Goal: Information Seeking & Learning: Check status

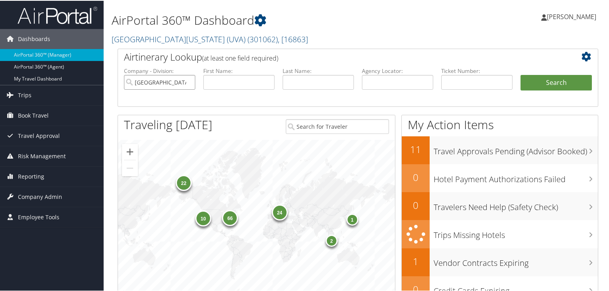
click at [187, 80] on input "[GEOGRAPHIC_DATA][US_STATE] (UVA)" at bounding box center [159, 81] width 71 height 15
click at [278, 39] on span ", [ 16863 ]" at bounding box center [293, 38] width 30 height 11
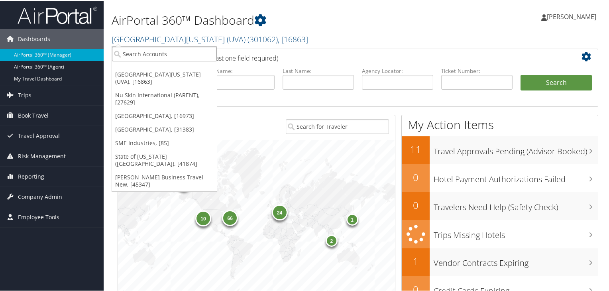
click at [175, 55] on input "search" at bounding box center [164, 53] width 105 height 15
type input "sme"
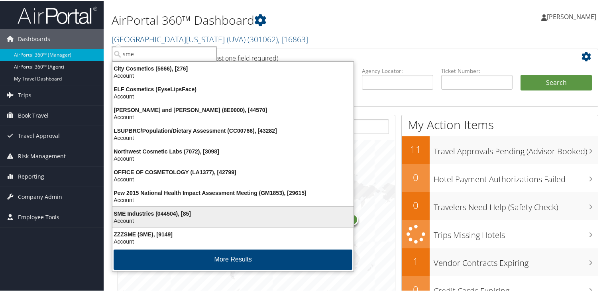
click at [159, 217] on div "Account" at bounding box center [233, 219] width 251 height 7
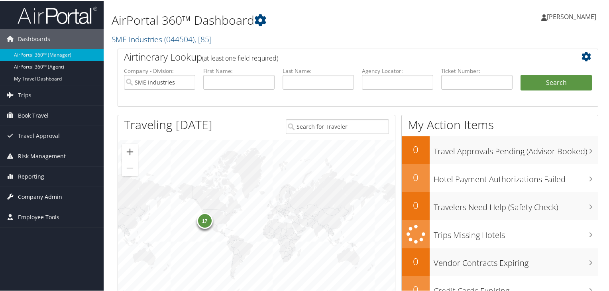
click at [50, 196] on span "Company Admin" at bounding box center [40, 196] width 44 height 20
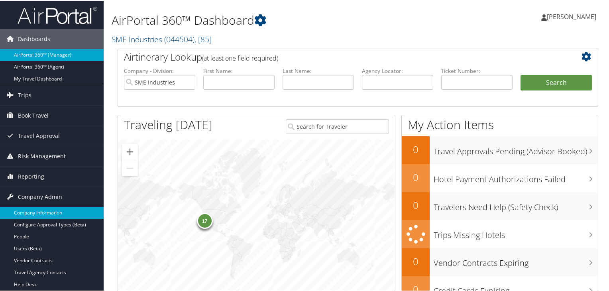
click at [49, 209] on link "Company Information" at bounding box center [52, 212] width 104 height 12
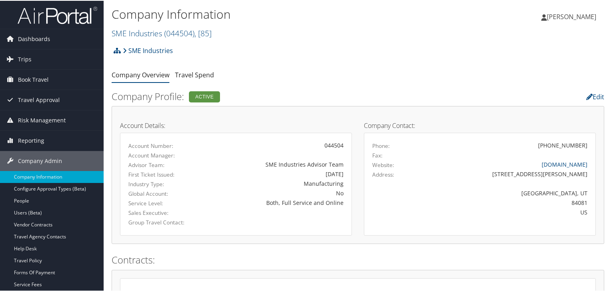
scroll to position [62, 0]
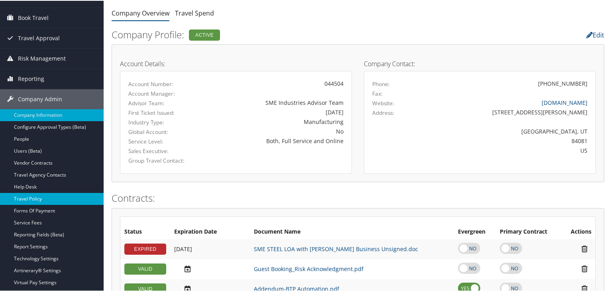
click at [24, 199] on link "Travel Policy" at bounding box center [52, 198] width 104 height 12
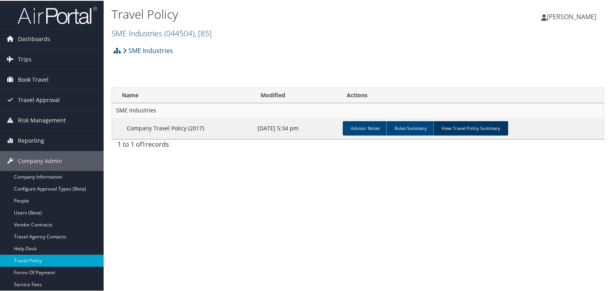
click at [468, 131] on link "View Travel Policy Summary" at bounding box center [470, 127] width 75 height 14
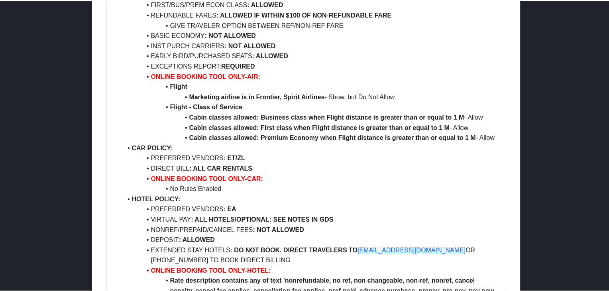
scroll to position [843, 0]
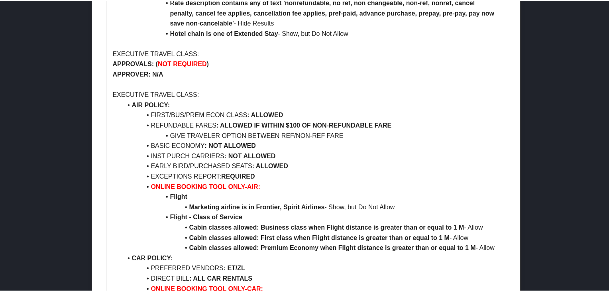
drag, startPoint x: 608, startPoint y: 231, endPoint x: 611, endPoint y: 228, distance: 4.5
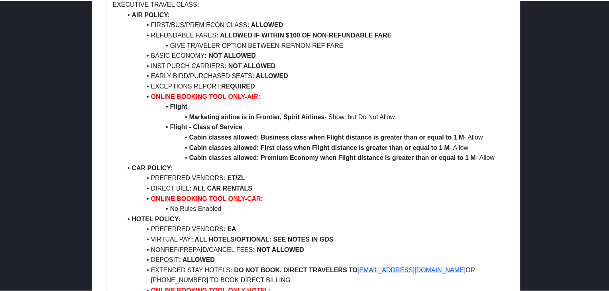
scroll to position [935, 0]
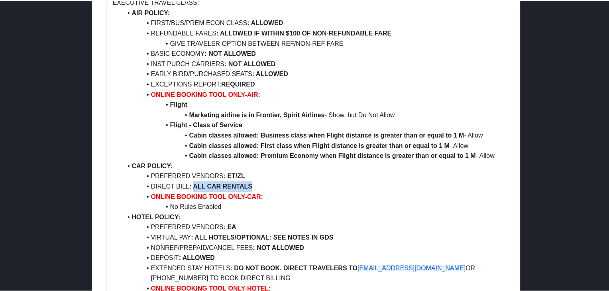
drag, startPoint x: 192, startPoint y: 185, endPoint x: 258, endPoint y: 186, distance: 66.2
click at [258, 186] on li "DIRECT BILL : ALL CAR RENTALS" at bounding box center [311, 186] width 378 height 10
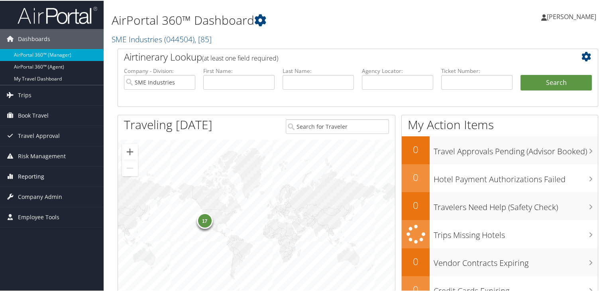
click at [21, 177] on span "Reporting" at bounding box center [31, 176] width 26 height 20
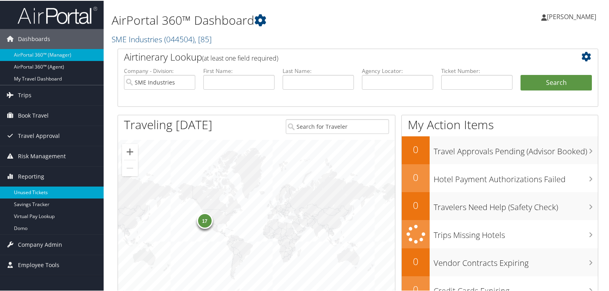
click at [24, 189] on link "Unused Tickets" at bounding box center [52, 192] width 104 height 12
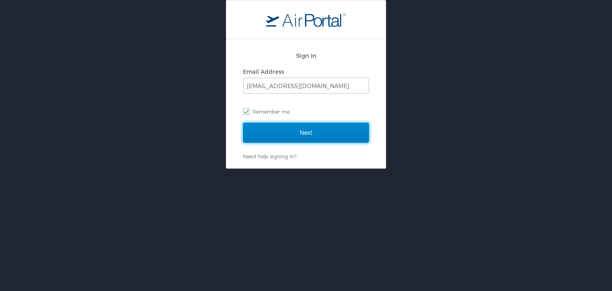
click at [335, 138] on input "Next" at bounding box center [306, 133] width 126 height 20
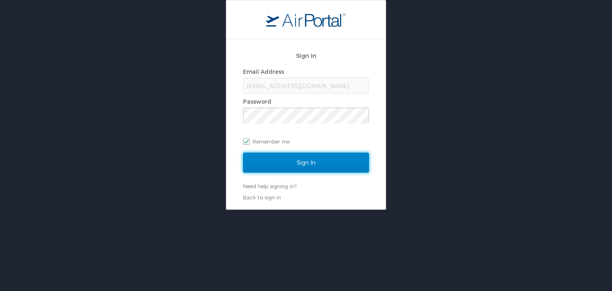
click at [322, 163] on input "Sign In" at bounding box center [306, 163] width 126 height 20
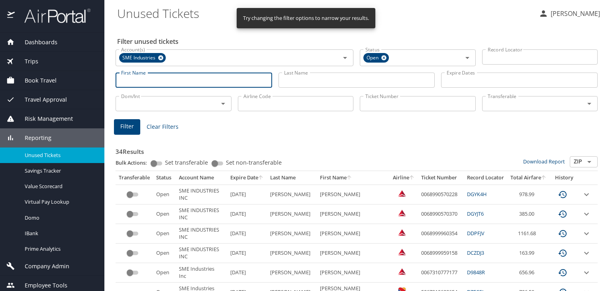
click at [252, 77] on input "First Name" at bounding box center [194, 80] width 157 height 15
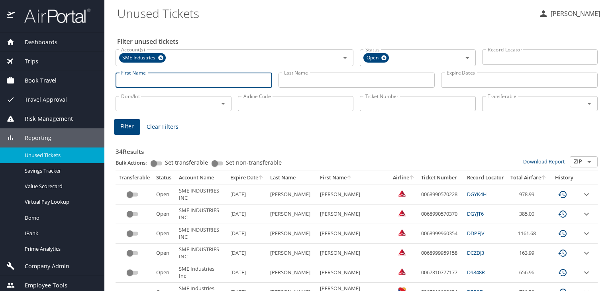
paste input "SME Industries"
type input "SME Industries"
paste input "Tyler Winkley"
type input "Tyler"
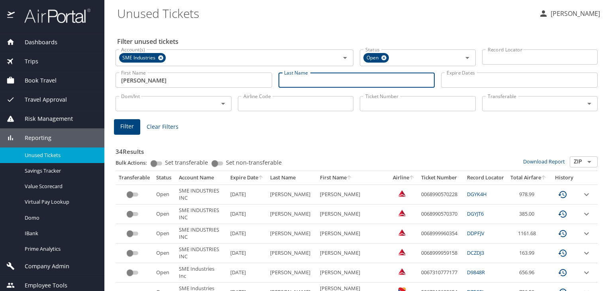
paste input "Tyler Winkley"
type input "Winkley"
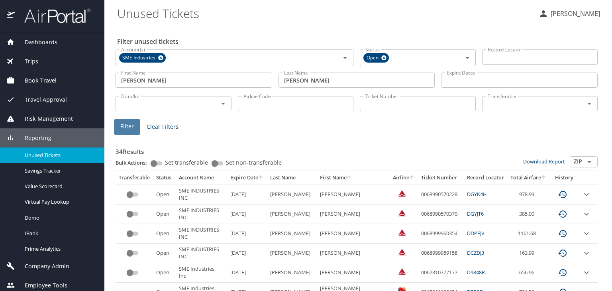
click at [133, 126] on span "Filter" at bounding box center [127, 127] width 14 height 10
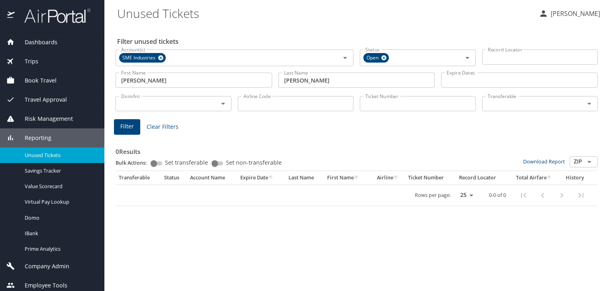
click at [313, 79] on input "Winkley" at bounding box center [357, 80] width 157 height 15
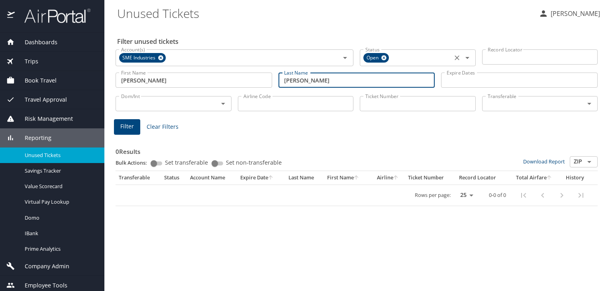
click at [386, 59] on icon at bounding box center [384, 57] width 5 height 5
click at [167, 123] on span "Clear Filters" at bounding box center [163, 127] width 32 height 10
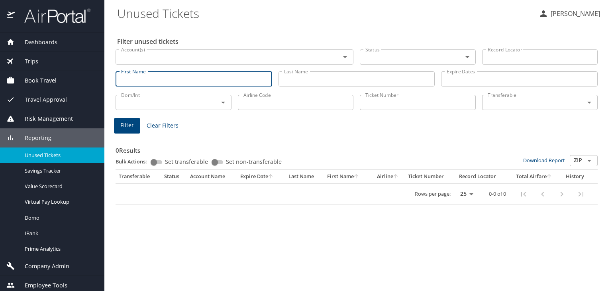
click at [175, 77] on input "First Name" at bounding box center [194, 78] width 157 height 15
paste input "Tyler Winkley"
type input "Tyler"
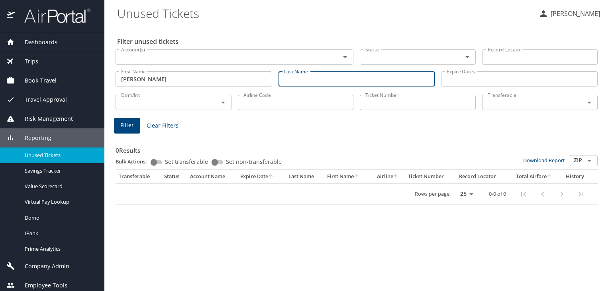
click at [335, 78] on input "Last Name" at bounding box center [357, 78] width 157 height 15
paste input "Tyler Winkley"
click at [300, 79] on input "Tyler Winkley" at bounding box center [357, 78] width 157 height 15
type input "Winkley"
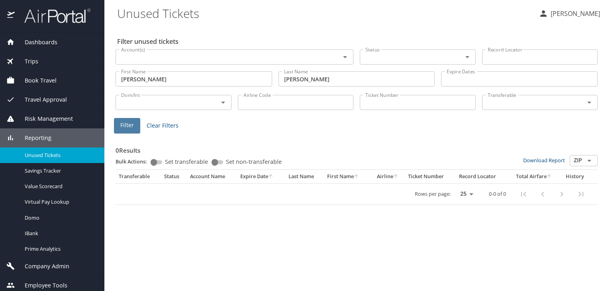
click at [128, 130] on button "Filter" at bounding box center [127, 126] width 26 height 16
click at [156, 126] on span "Clear Filters" at bounding box center [163, 126] width 32 height 10
click at [51, 136] on div "Reporting" at bounding box center [52, 138] width 92 height 9
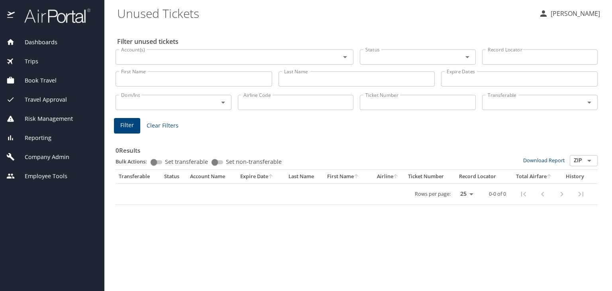
click at [51, 136] on div "Reporting" at bounding box center [52, 138] width 92 height 9
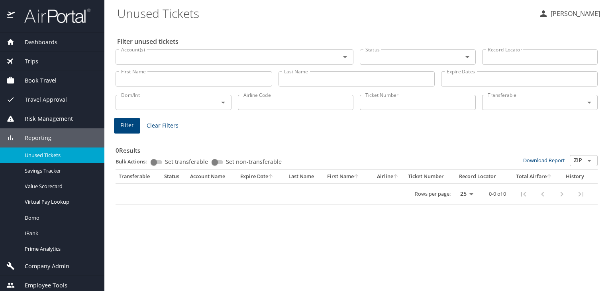
click at [15, 266] on span "Company Admin" at bounding box center [42, 266] width 55 height 9
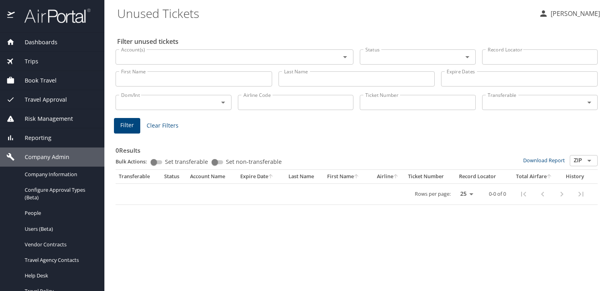
click at [13, 141] on icon at bounding box center [10, 138] width 8 height 8
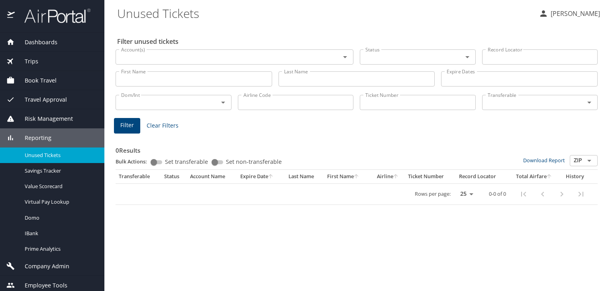
click at [27, 117] on span "Risk Management" at bounding box center [44, 118] width 58 height 9
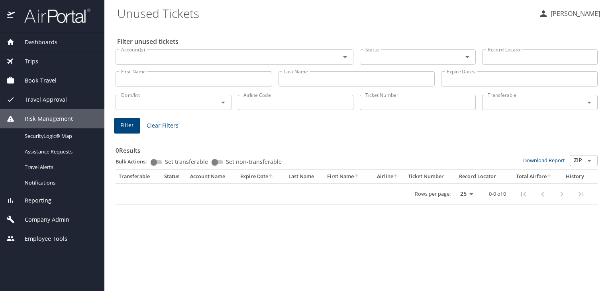
click at [18, 198] on span "Reporting" at bounding box center [33, 200] width 37 height 9
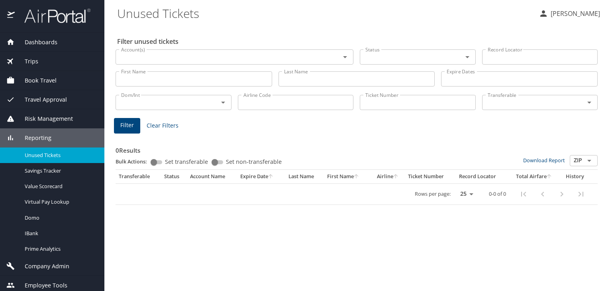
click at [40, 158] on span "Unused Tickets" at bounding box center [60, 156] width 70 height 8
click at [235, 230] on div "Filter unused tickets Account(s) Account(s) Status Status Record Locator Record…" at bounding box center [358, 159] width 482 height 266
click at [188, 77] on input "First Name" at bounding box center [194, 78] width 157 height 15
paste input "Tyler Winkley"
type input "Tyler"
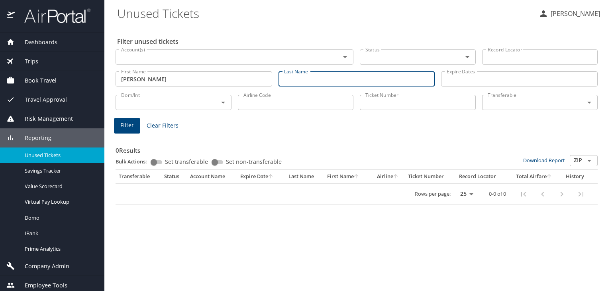
paste input "Tyler Winkley"
click at [311, 75] on input "Winkley" at bounding box center [357, 78] width 157 height 15
type input "Winkley"
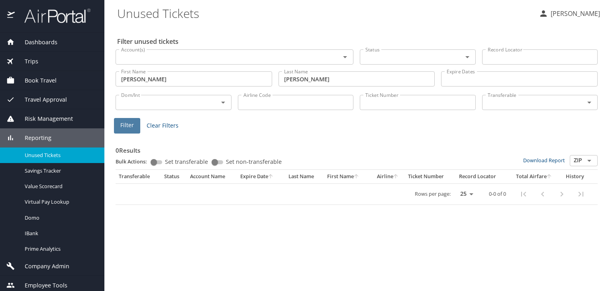
click at [130, 128] on span "Filter" at bounding box center [127, 125] width 14 height 10
click at [472, 194] on select "25 50 100" at bounding box center [465, 194] width 22 height 12
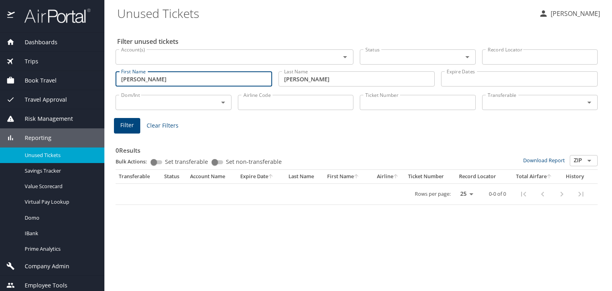
click at [147, 77] on input "Tyler" at bounding box center [194, 78] width 157 height 15
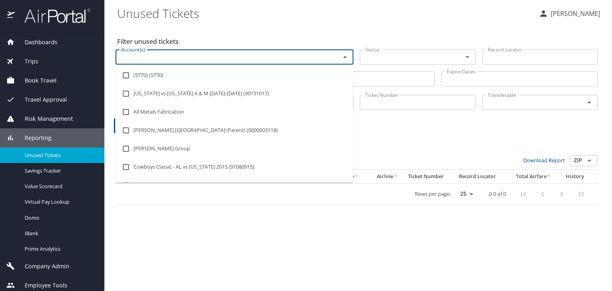
click at [162, 59] on input "Account(s)" at bounding box center [223, 57] width 210 height 10
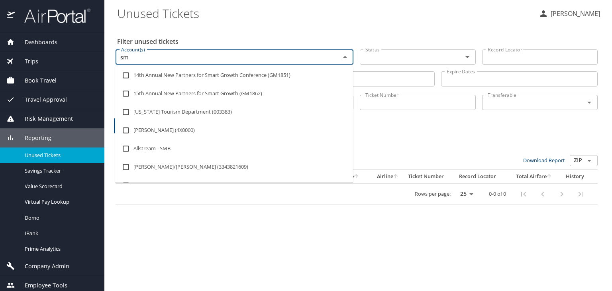
type input "sme"
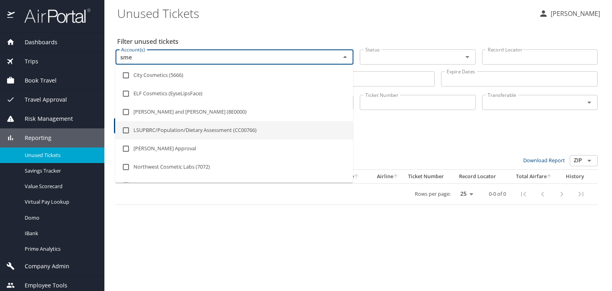
scroll to position [70, 0]
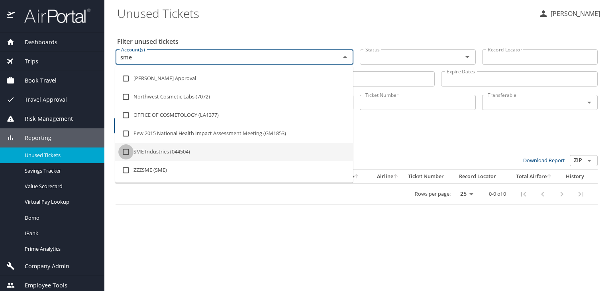
click at [128, 153] on input "checkbox" at bounding box center [125, 151] width 15 height 15
checkbox input "true"
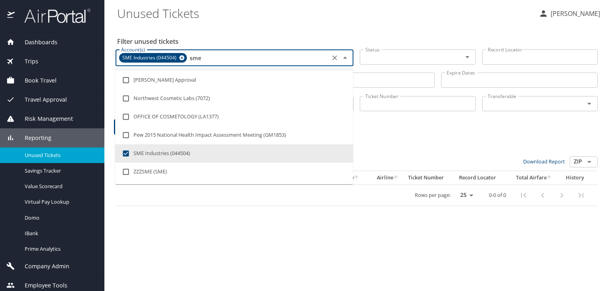
type input "sme"
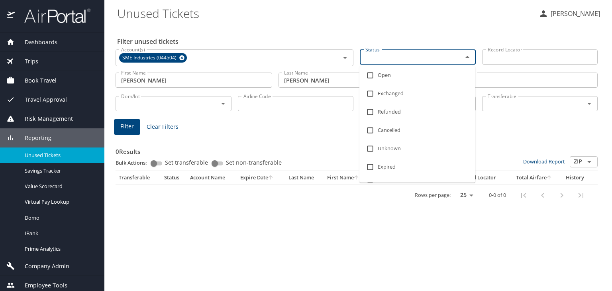
click at [384, 59] on input "Status" at bounding box center [406, 57] width 88 height 10
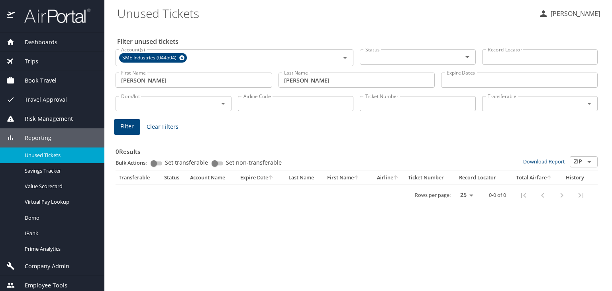
click at [509, 136] on div "0 Results Bulk Actions: Set transferable Set non-transferable Download Report Z…" at bounding box center [357, 171] width 482 height 70
click at [536, 55] on input "Record Locator" at bounding box center [540, 56] width 116 height 15
click at [122, 126] on span "Filter" at bounding box center [127, 127] width 14 height 10
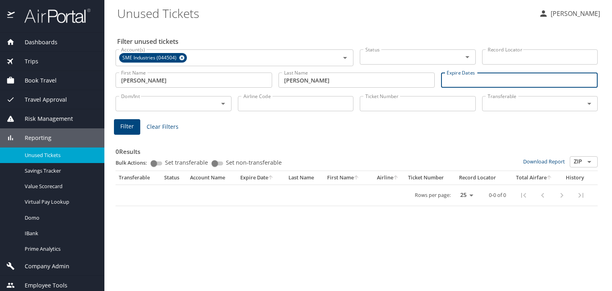
click at [453, 84] on input "Expire Dates" at bounding box center [519, 80] width 157 height 15
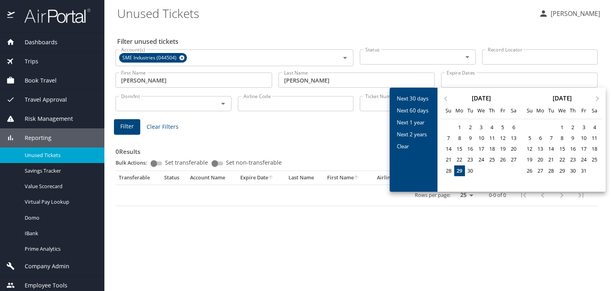
click at [406, 202] on div at bounding box center [306, 145] width 612 height 291
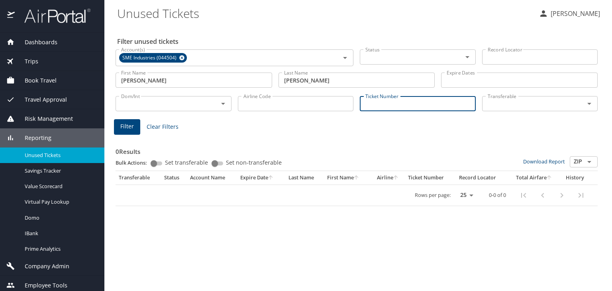
click at [388, 106] on input "Ticket Number" at bounding box center [418, 103] width 116 height 15
paste input "0067231440239"
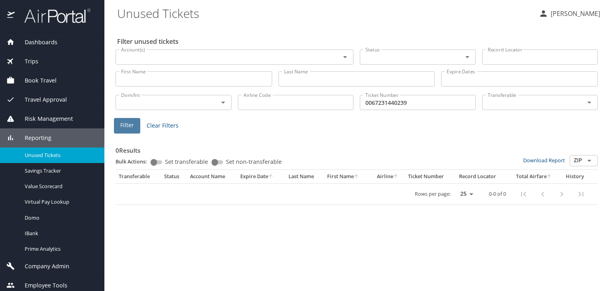
click at [129, 129] on span "Filter" at bounding box center [127, 125] width 14 height 10
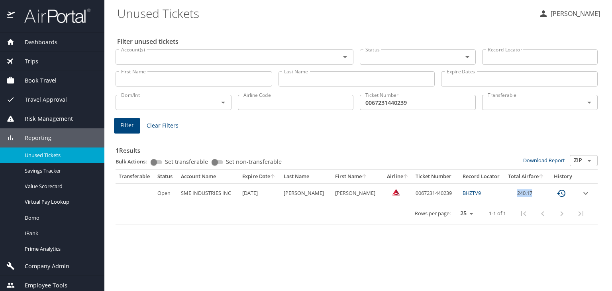
drag, startPoint x: 515, startPoint y: 195, endPoint x: 534, endPoint y: 193, distance: 18.8
click at [534, 193] on td "240.17" at bounding box center [527, 193] width 44 height 20
copy td "0067231440239"
drag, startPoint x: 406, startPoint y: 192, endPoint x: 445, endPoint y: 193, distance: 38.7
click at [445, 193] on td "0067231440239" at bounding box center [436, 193] width 47 height 20
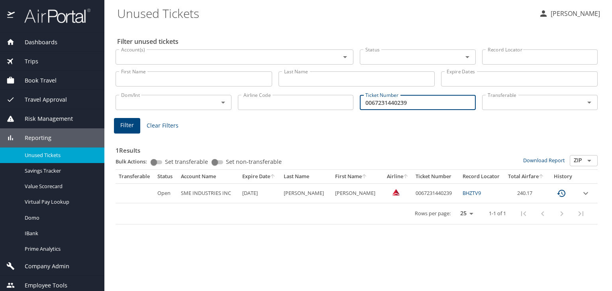
click at [416, 107] on input "0067231440239" at bounding box center [418, 102] width 116 height 15
click at [132, 125] on span "Filter" at bounding box center [127, 125] width 14 height 10
click at [412, 102] on input "0067231440238" at bounding box center [418, 102] width 116 height 15
drag, startPoint x: 438, startPoint y: 98, endPoint x: 377, endPoint y: 99, distance: 61.0
click at [377, 99] on input "0067231440239" at bounding box center [418, 102] width 116 height 15
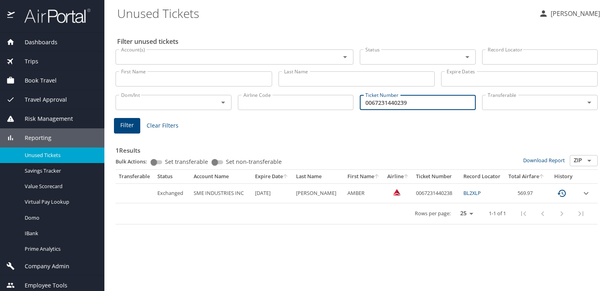
paste input "text"
type input "0067231 440239"
click at [122, 129] on span "Filter" at bounding box center [127, 125] width 14 height 10
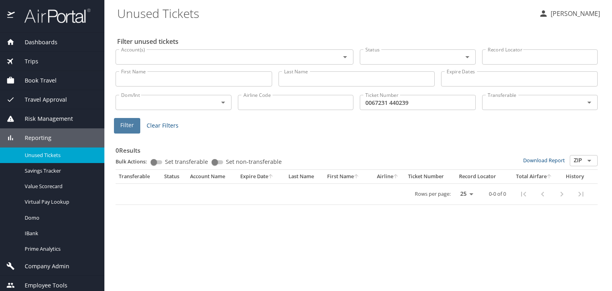
click at [125, 128] on span "Filter" at bounding box center [127, 125] width 14 height 10
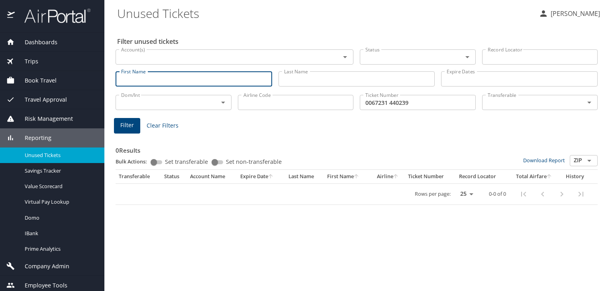
click at [164, 79] on input "First Name" at bounding box center [194, 78] width 157 height 15
paste input "WINKLEY/TYLER BENNETT"
type input "WINKLEY/TYLER BENNETT"
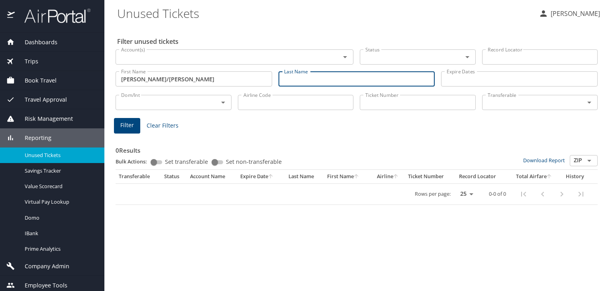
type input "WINKLEY/TYLER BENNETT"
click at [313, 85] on input "Last Name" at bounding box center [357, 78] width 157 height 15
paste input "WINKLEY/TYLER BENNETT"
click at [309, 78] on input "WINKLEY/TYLER BENNETT" at bounding box center [357, 78] width 157 height 15
type input "WINKLEY"
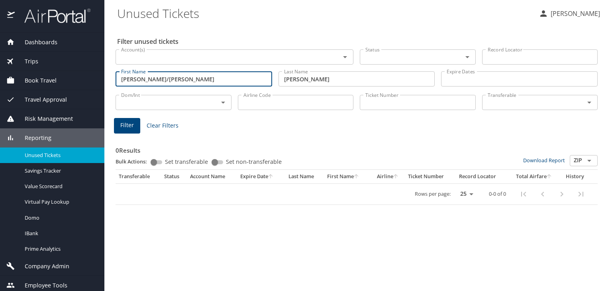
click at [149, 79] on input "WINKLEY/TYLER BENNETT" at bounding box center [194, 78] width 157 height 15
type input "[PERSON_NAME]"
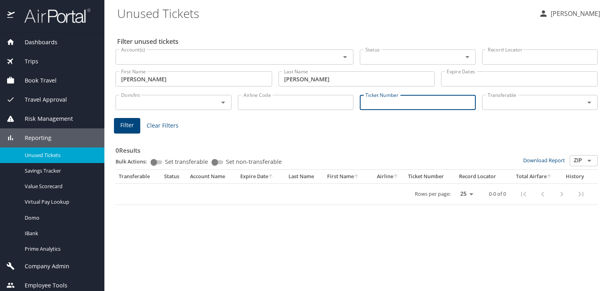
click at [386, 109] on input "Ticket Number" at bounding box center [418, 102] width 116 height 15
click at [127, 125] on span "Filter" at bounding box center [127, 125] width 14 height 10
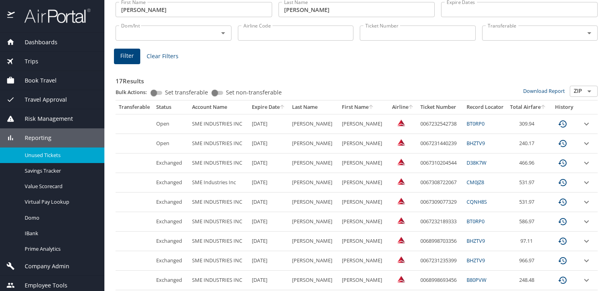
scroll to position [0, 0]
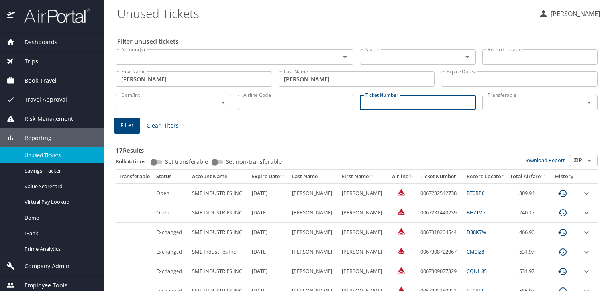
click at [362, 99] on input "Ticket Number" at bounding box center [418, 102] width 116 height 15
paste input "0067231440239"
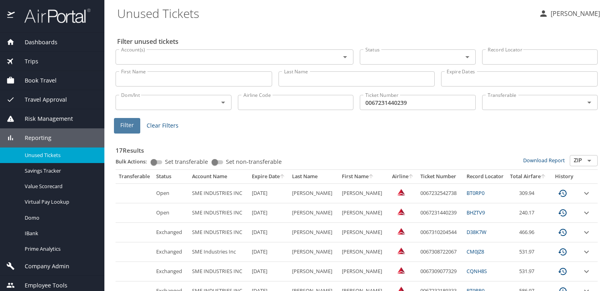
click at [128, 126] on span "Filter" at bounding box center [127, 125] width 14 height 10
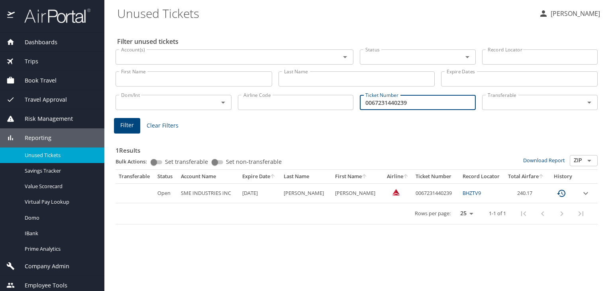
drag, startPoint x: 411, startPoint y: 102, endPoint x: 360, endPoint y: 104, distance: 50.7
click at [360, 104] on input "0067231440239" at bounding box center [418, 102] width 116 height 15
paste input "2542738"
click at [126, 126] on span "Filter" at bounding box center [127, 125] width 14 height 10
click at [427, 103] on input "0067232542738" at bounding box center [418, 102] width 116 height 15
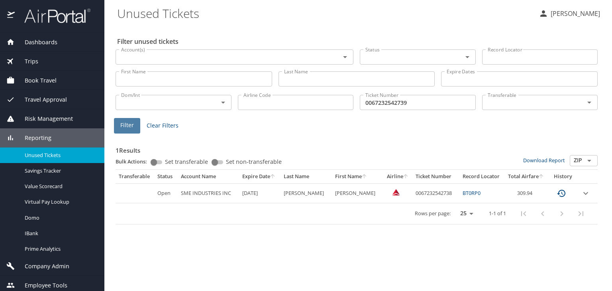
click at [131, 128] on span "Filter" at bounding box center [127, 125] width 14 height 10
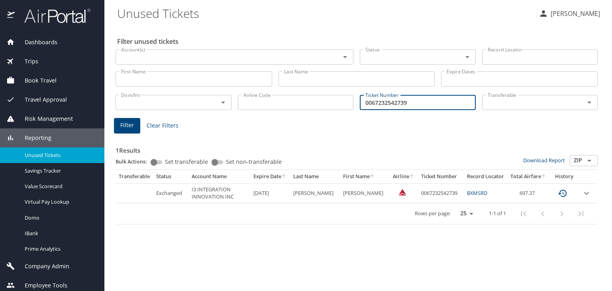
click at [419, 106] on input "0067232542739" at bounding box center [418, 102] width 116 height 15
click at [123, 124] on span "Filter" at bounding box center [127, 125] width 14 height 10
drag, startPoint x: 423, startPoint y: 107, endPoint x: 349, endPoint y: 107, distance: 73.8
click at [349, 107] on div "Dom/Int Dom/Int Airline Code Airline Code Ticket Number 0067232542738 Ticket Nu…" at bounding box center [356, 102] width 489 height 26
paste input "1440239"
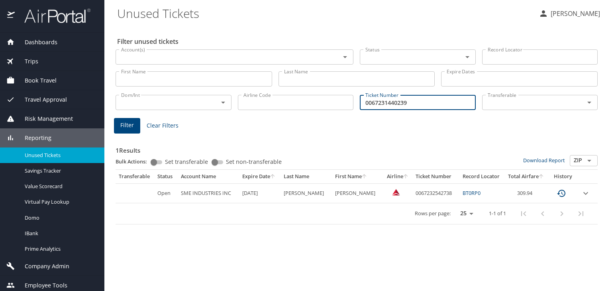
click at [125, 124] on span "Filter" at bounding box center [127, 125] width 14 height 10
drag, startPoint x: 411, startPoint y: 102, endPoint x: 363, endPoint y: 107, distance: 48.1
click at [363, 107] on input "0067231440239" at bounding box center [418, 102] width 116 height 15
paste input "2542738"
click at [136, 127] on button "Filter" at bounding box center [127, 126] width 26 height 16
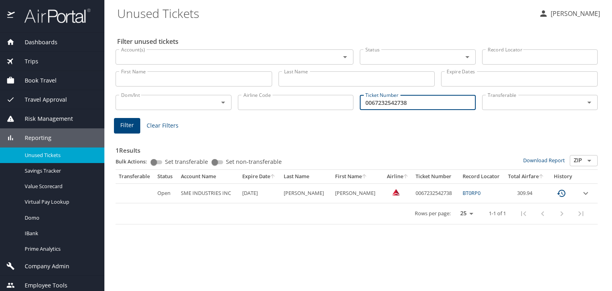
drag, startPoint x: 414, startPoint y: 104, endPoint x: 346, endPoint y: 98, distance: 67.6
click at [346, 98] on div "Dom/Int Dom/Int Airline Code Airline Code Ticket Number 0067232542738 Ticket Nu…" at bounding box center [356, 102] width 489 height 26
paste input "1440239"
type input "0067231440239"
click at [123, 128] on span "Filter" at bounding box center [127, 125] width 14 height 10
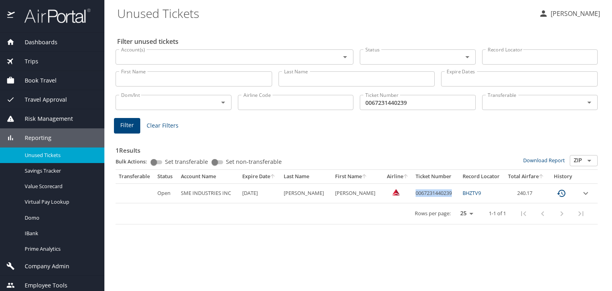
drag, startPoint x: 408, startPoint y: 194, endPoint x: 443, endPoint y: 192, distance: 35.5
click at [443, 192] on td "0067231440239" at bounding box center [436, 193] width 47 height 20
copy td "0067231440239"
click at [51, 42] on span "Dashboards" at bounding box center [36, 42] width 43 height 9
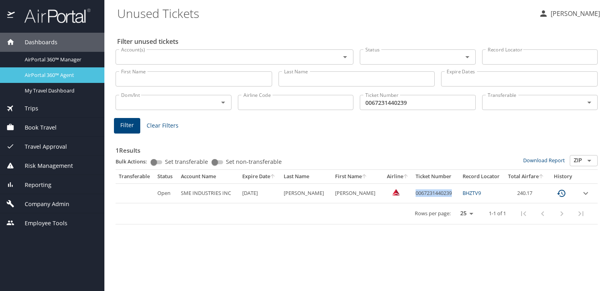
click at [48, 74] on span "AirPortal 360™ Agent" at bounding box center [60, 75] width 70 height 8
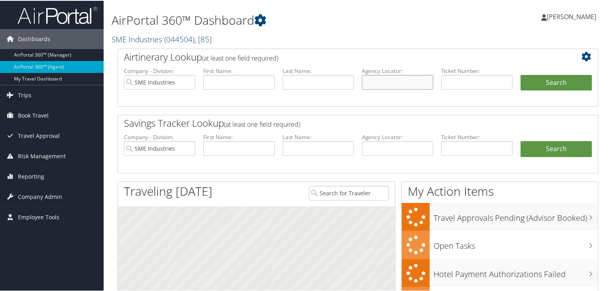
click at [416, 85] on input "text" at bounding box center [397, 81] width 71 height 15
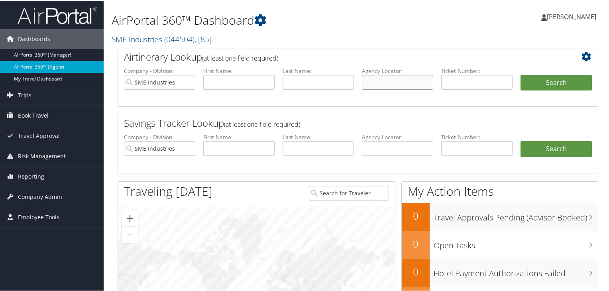
paste input "DJ1LCN"
type input "DJ1LCN"
click at [533, 77] on button "Search" at bounding box center [556, 82] width 71 height 16
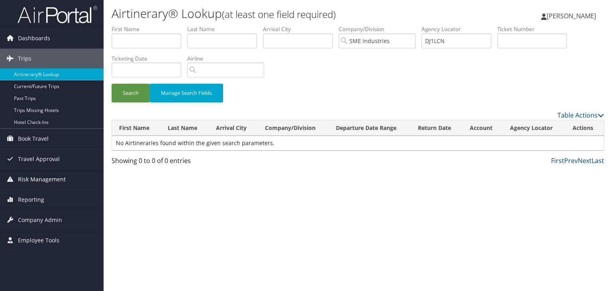
click at [33, 182] on span "Risk Management" at bounding box center [42, 179] width 48 height 20
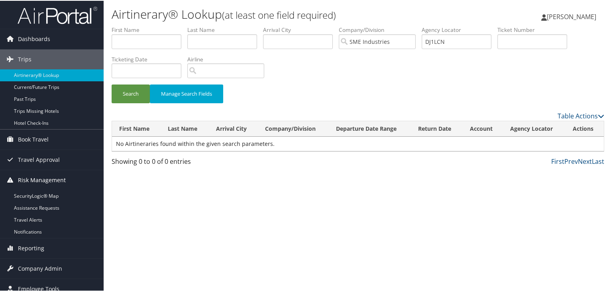
click at [33, 182] on span "Risk Management" at bounding box center [42, 179] width 48 height 20
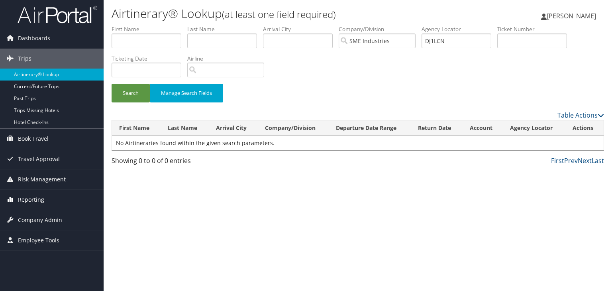
click at [29, 199] on span "Reporting" at bounding box center [31, 200] width 26 height 20
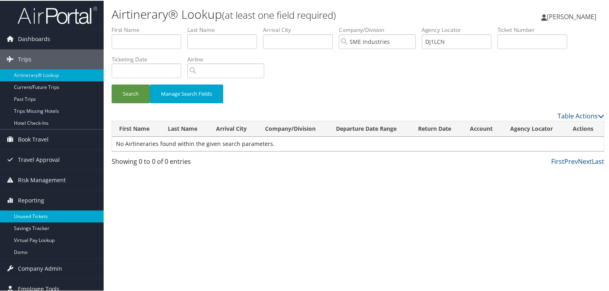
click at [30, 215] on link "Unused Tickets" at bounding box center [52, 216] width 104 height 12
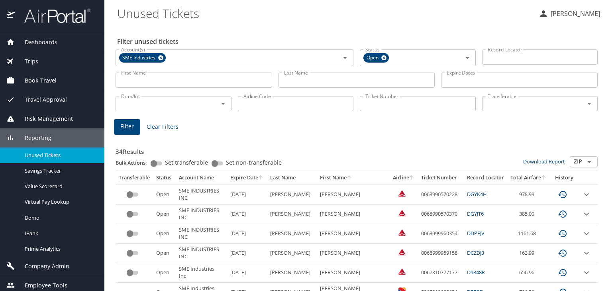
click at [366, 108] on input "Ticket Number" at bounding box center [418, 103] width 116 height 15
type input "0067231440239"
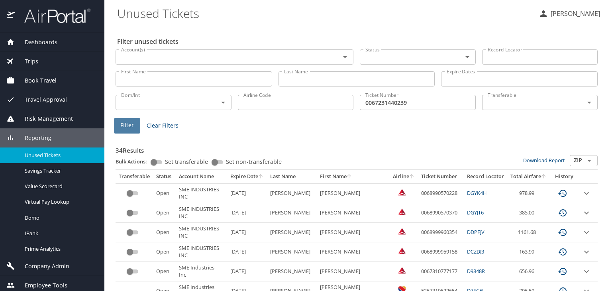
click at [126, 121] on span "Filter" at bounding box center [127, 125] width 14 height 10
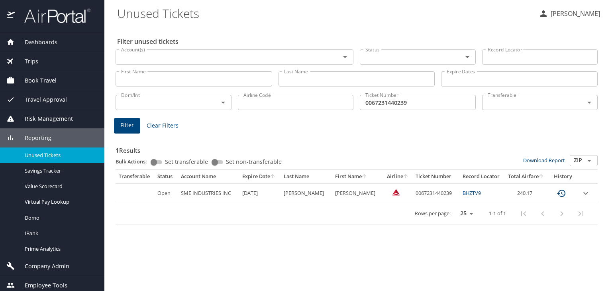
click at [52, 20] on img at bounding box center [53, 16] width 75 height 16
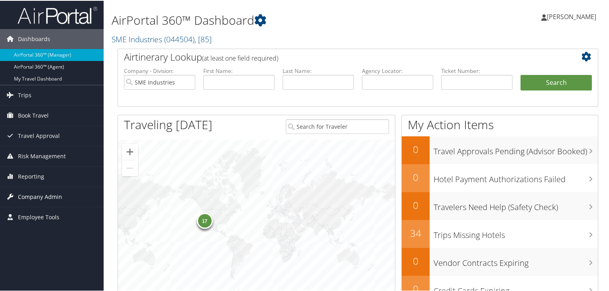
click at [39, 197] on span "Company Admin" at bounding box center [40, 196] width 44 height 20
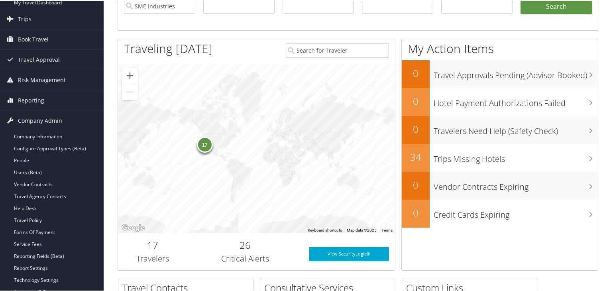
scroll to position [84, 0]
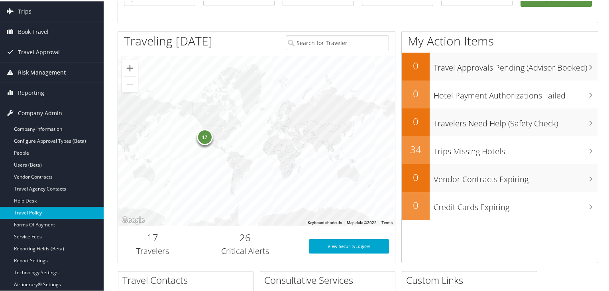
click at [46, 208] on link "Travel Policy" at bounding box center [52, 212] width 104 height 12
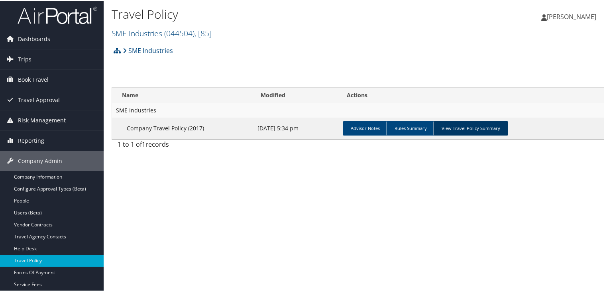
click at [473, 128] on link "View Travel Policy Summary" at bounding box center [470, 127] width 75 height 14
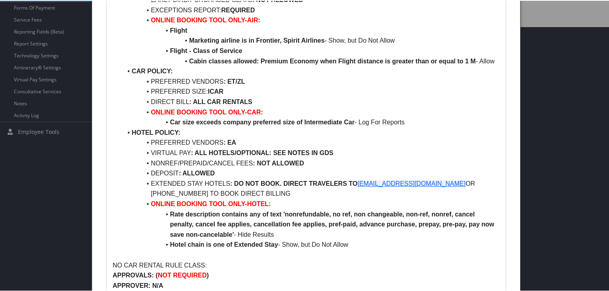
scroll to position [9, 0]
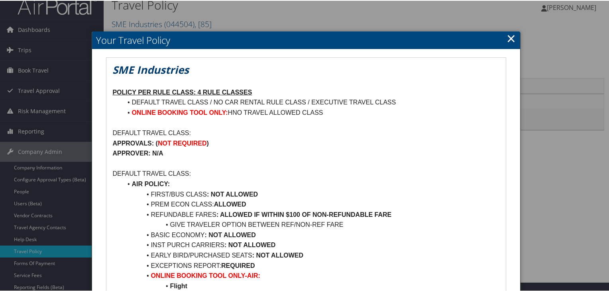
click at [507, 32] on link "×" at bounding box center [511, 38] width 9 height 16
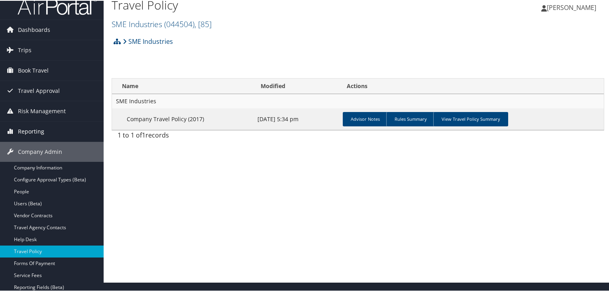
click at [37, 130] on span "Reporting" at bounding box center [31, 131] width 26 height 20
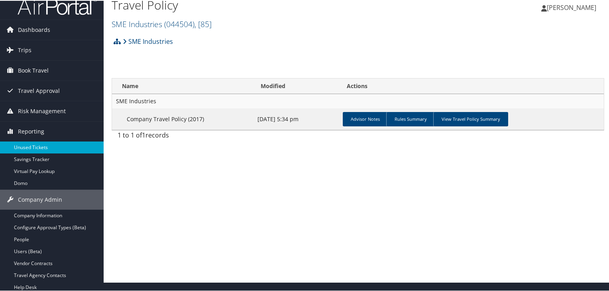
click at [33, 146] on link "Unused Tickets" at bounding box center [52, 147] width 104 height 12
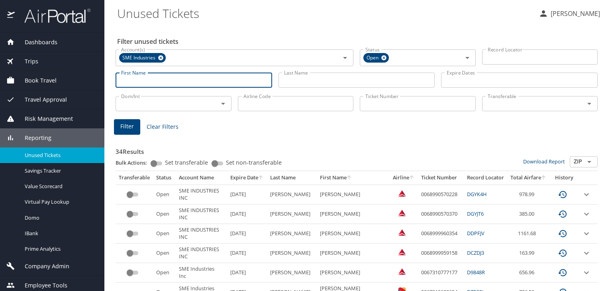
click at [253, 80] on input "First Name" at bounding box center [194, 80] width 157 height 15
type input "tyler"
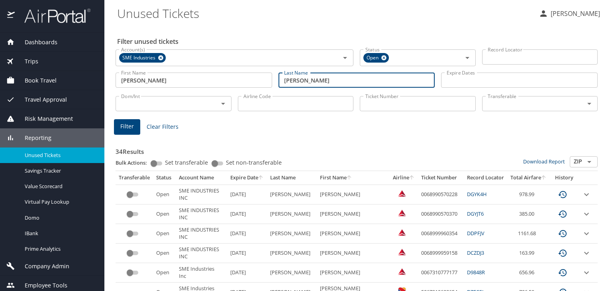
type input "winkley"
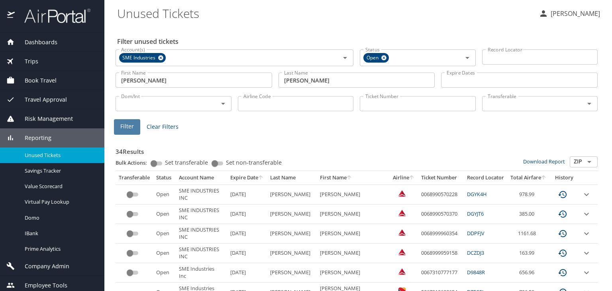
click at [125, 130] on span "Filter" at bounding box center [127, 127] width 14 height 10
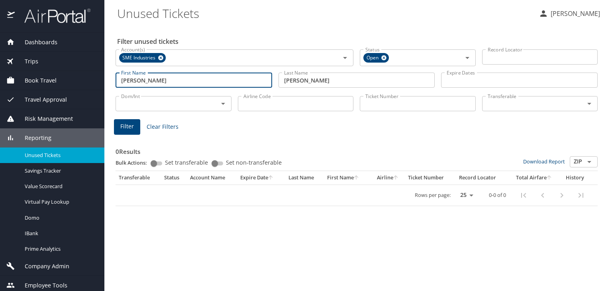
click at [215, 78] on input "tyler" at bounding box center [194, 80] width 157 height 15
click at [135, 81] on input "tylerbennet" at bounding box center [194, 80] width 157 height 15
click at [168, 80] on input "tyler bennet" at bounding box center [194, 80] width 157 height 15
type input "tyler bennett"
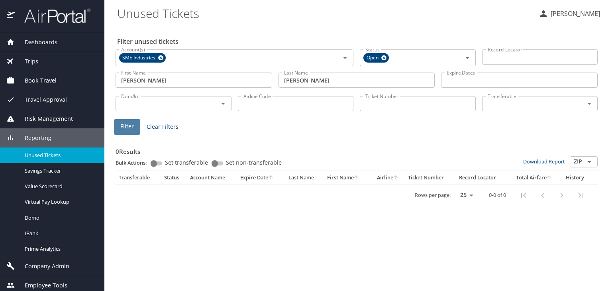
click at [126, 128] on span "Filter" at bounding box center [127, 127] width 14 height 10
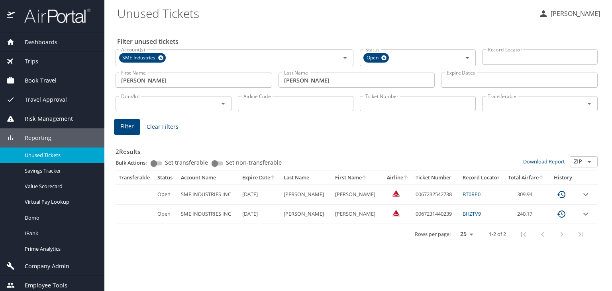
click at [42, 41] on span "Dashboards" at bounding box center [36, 42] width 43 height 9
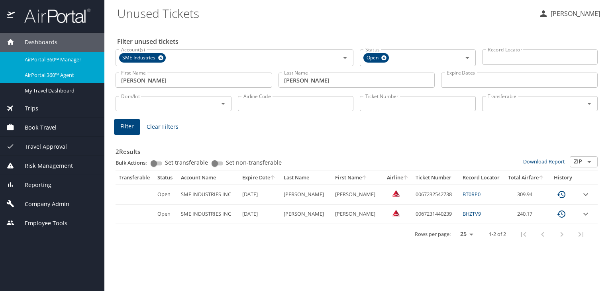
click at [57, 72] on span "AirPortal 360™ Agent" at bounding box center [60, 75] width 70 height 8
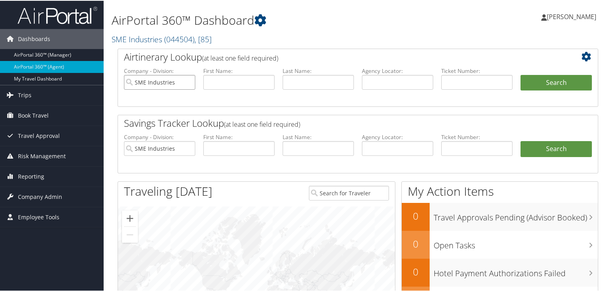
click at [187, 81] on input "SME Industries" at bounding box center [159, 81] width 71 height 15
click at [230, 84] on input "text" at bounding box center [238, 81] width 71 height 15
paste input "[PERSON_NAME]"
type input "[PERSON_NAME]"
click at [284, 85] on input "text" at bounding box center [318, 81] width 71 height 15
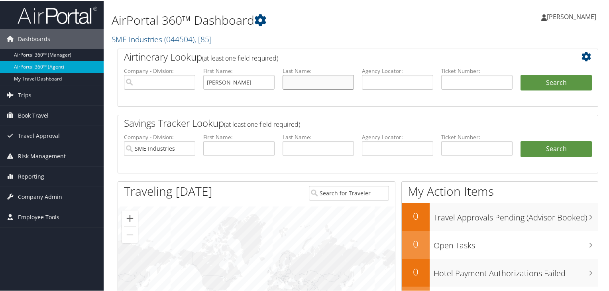
paste input "[PERSON_NAME]"
type input "[PERSON_NAME]"
click at [258, 85] on input "[PERSON_NAME]" at bounding box center [238, 81] width 71 height 15
type input "L"
paste input "[PERSON_NAME] [PERSON_NAME]"
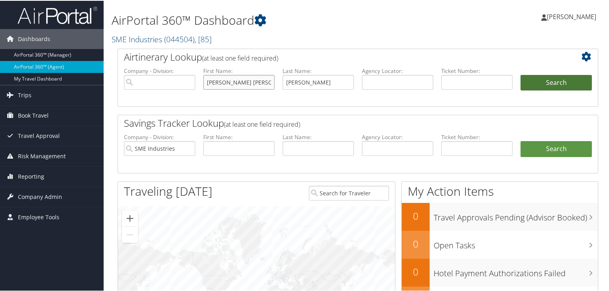
type input "[PERSON_NAME] [PERSON_NAME]"
click at [551, 82] on button "Search" at bounding box center [556, 82] width 71 height 16
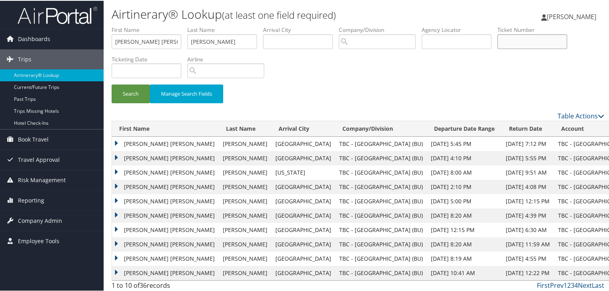
click at [518, 42] on input "text" at bounding box center [533, 40] width 70 height 15
paste input "0162334559277"
type input "0162334559277"
click at [131, 90] on button "Search" at bounding box center [131, 93] width 38 height 19
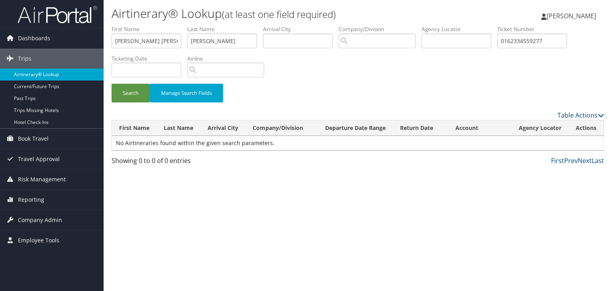
click at [46, 75] on link "Airtinerary® Lookup" at bounding box center [52, 75] width 104 height 12
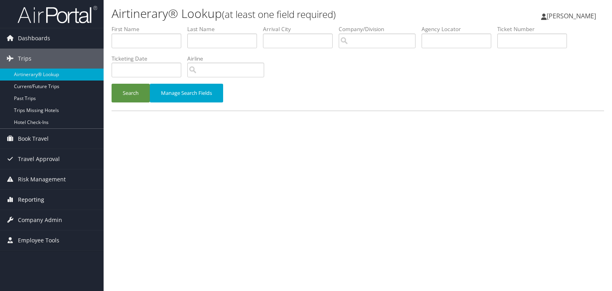
click at [27, 200] on span "Reporting" at bounding box center [31, 200] width 26 height 20
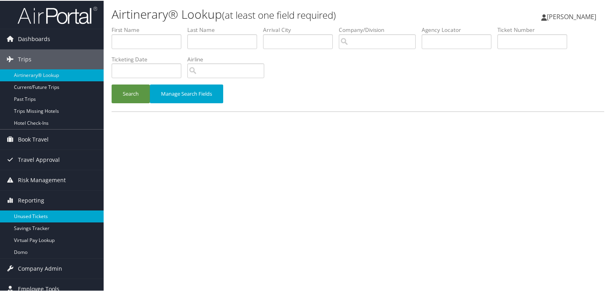
click at [27, 214] on link "Unused Tickets" at bounding box center [52, 216] width 104 height 12
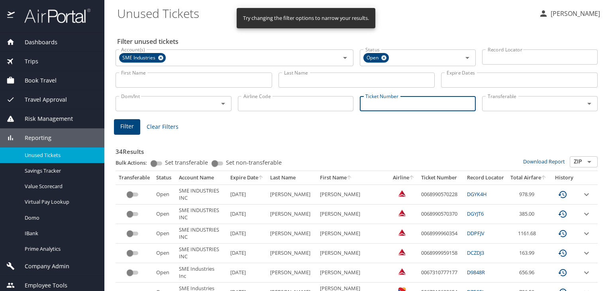
click at [395, 102] on input "Ticket Number" at bounding box center [418, 103] width 116 height 15
paste input "0162334559277"
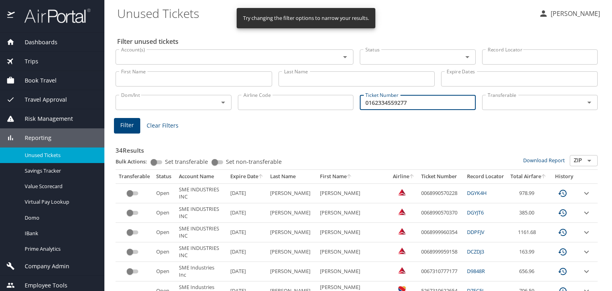
type input "0162334559277"
click at [132, 126] on span "Filter" at bounding box center [127, 125] width 14 height 10
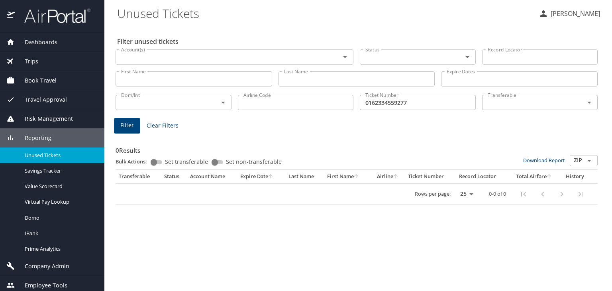
click at [47, 81] on span "Book Travel" at bounding box center [36, 80] width 42 height 9
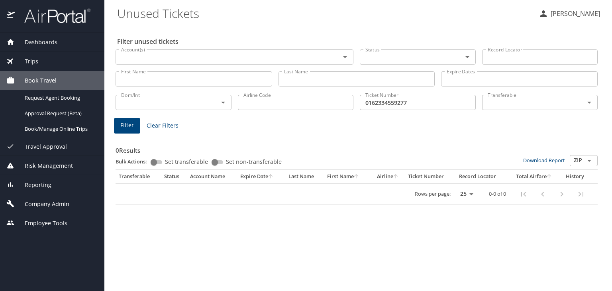
click at [37, 44] on span "Dashboards" at bounding box center [36, 42] width 43 height 9
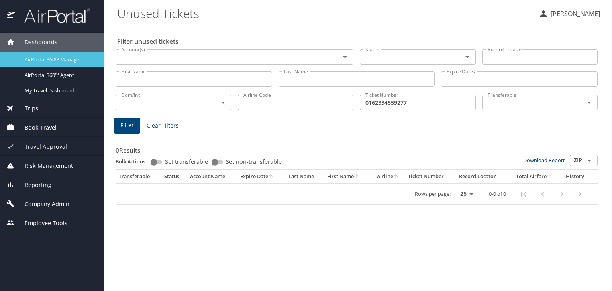
click at [50, 60] on span "AirPortal 360™ Manager" at bounding box center [60, 60] width 70 height 8
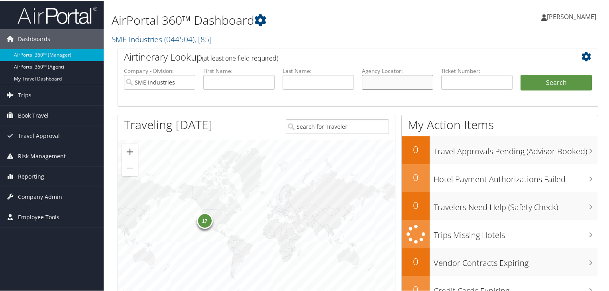
click at [384, 80] on input "text" at bounding box center [397, 81] width 71 height 15
paste input "0162334559277"
type input "0"
click at [458, 83] on input "text" at bounding box center [476, 81] width 71 height 15
paste input "0162334559277"
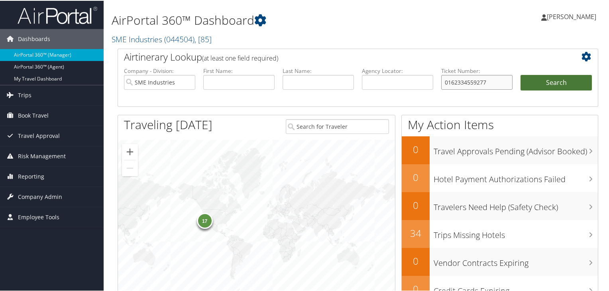
type input "0162334559277"
click at [575, 80] on button "Search" at bounding box center [556, 82] width 71 height 16
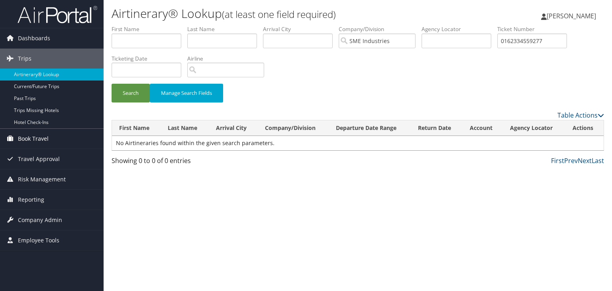
click at [35, 139] on span "Book Travel" at bounding box center [33, 139] width 31 height 20
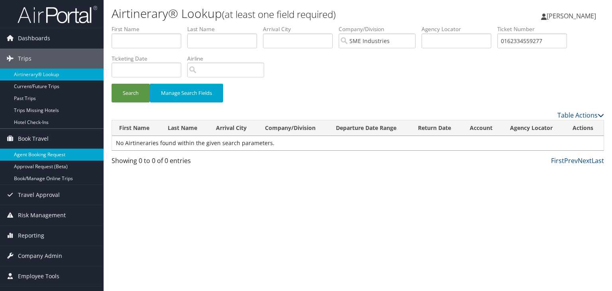
click at [32, 155] on link "Agent Booking Request" at bounding box center [52, 155] width 104 height 12
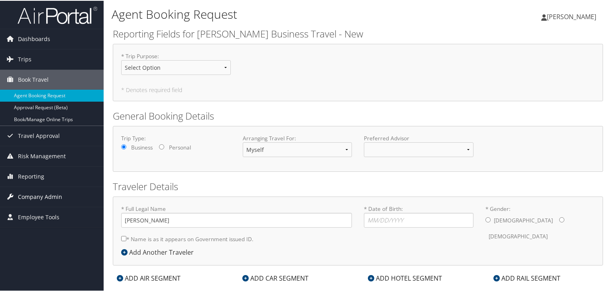
click at [35, 195] on span "Company Admin" at bounding box center [40, 196] width 44 height 20
click at [57, 62] on link "Trips" at bounding box center [52, 59] width 104 height 20
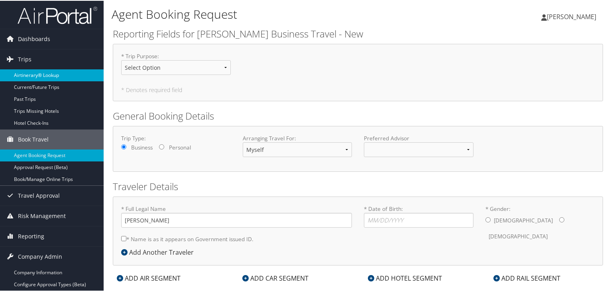
click at [56, 75] on link "Airtinerary® Lookup" at bounding box center [52, 75] width 104 height 12
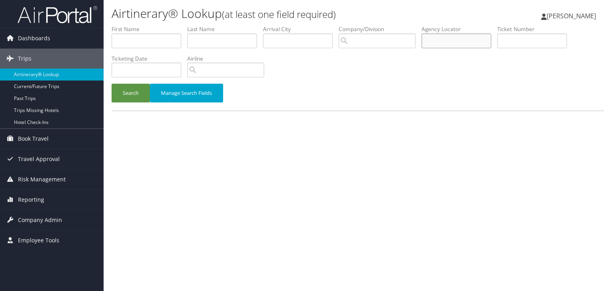
click at [438, 44] on input "text" at bounding box center [457, 40] width 70 height 15
click at [517, 35] on input "text" at bounding box center [533, 40] width 70 height 15
paste input "0162334559277"
type input "0162334559277"
click at [126, 93] on button "Search" at bounding box center [131, 93] width 38 height 19
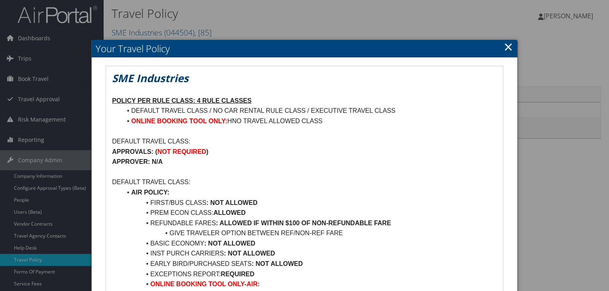
scroll to position [935, 0]
